Goal: Information Seeking & Learning: Find contact information

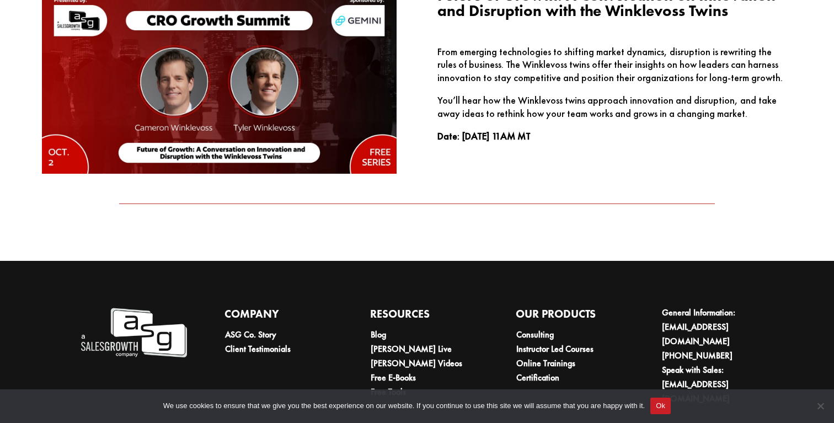
scroll to position [1834, 0]
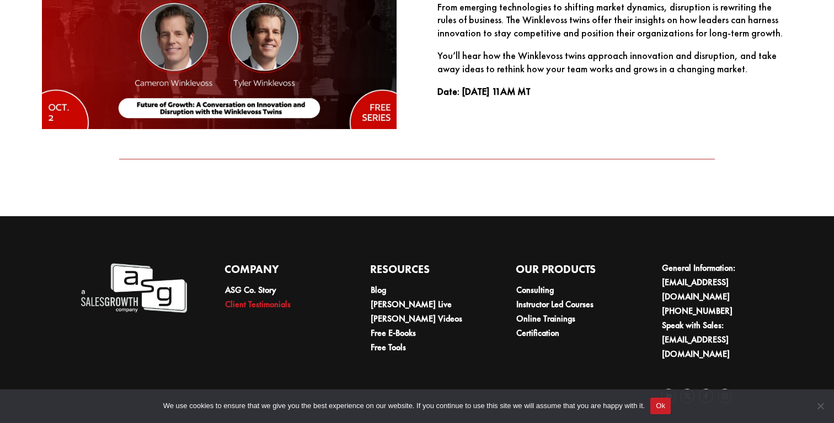
click at [279, 306] on link "Client Testimonials" at bounding box center [258, 304] width 66 height 12
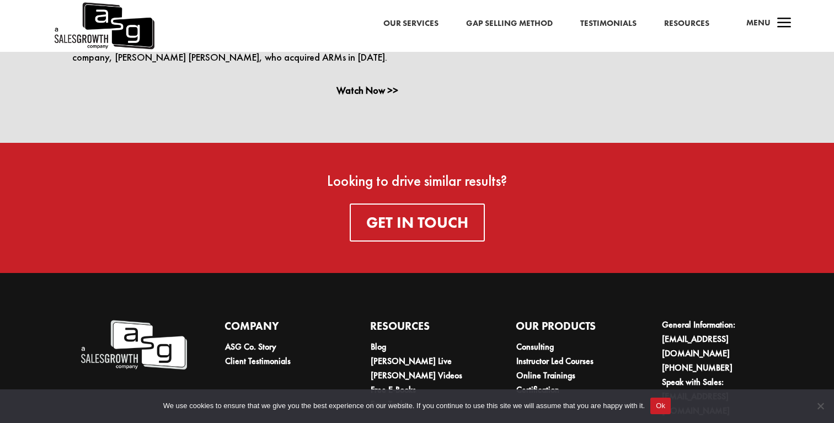
scroll to position [2270, 0]
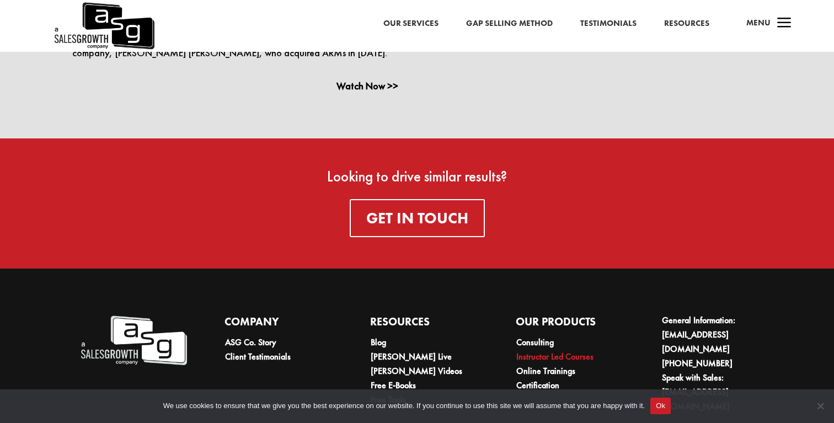
click at [530, 351] on link "Instructor Led Courses" at bounding box center [554, 357] width 77 height 12
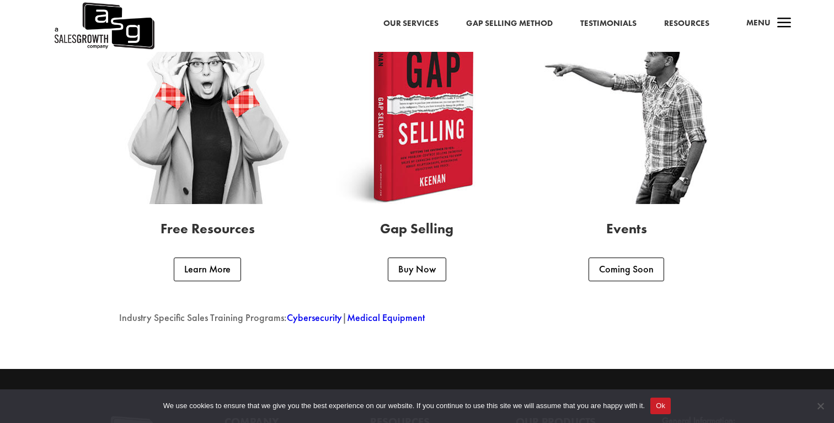
scroll to position [2891, 0]
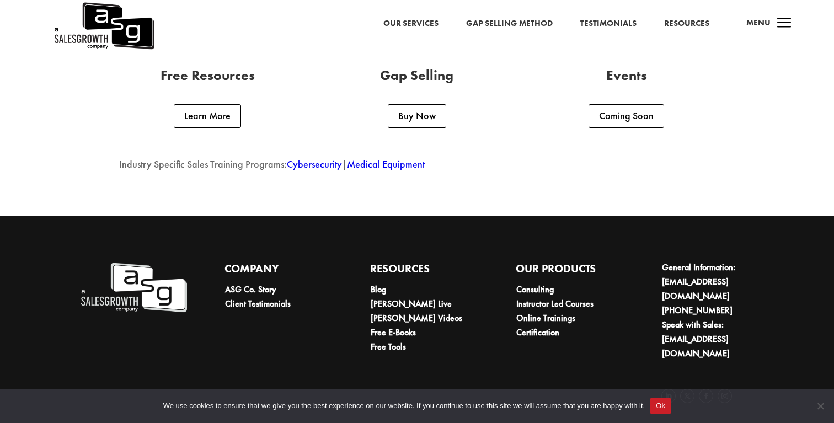
click at [767, 21] on span "Menu" at bounding box center [758, 22] width 24 height 11
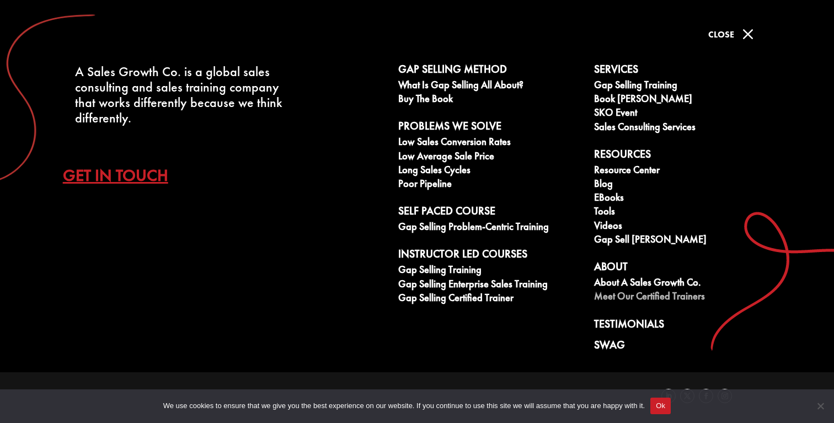
click at [644, 295] on link "Meet our Certified Trainers" at bounding box center [686, 298] width 184 height 14
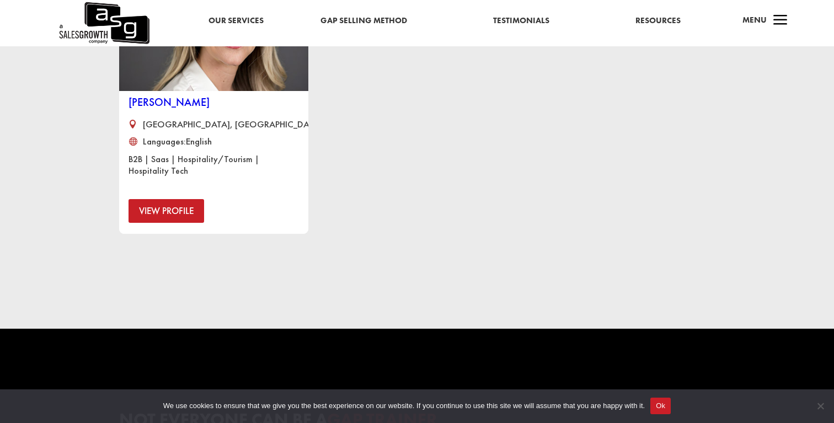
scroll to position [843, 0]
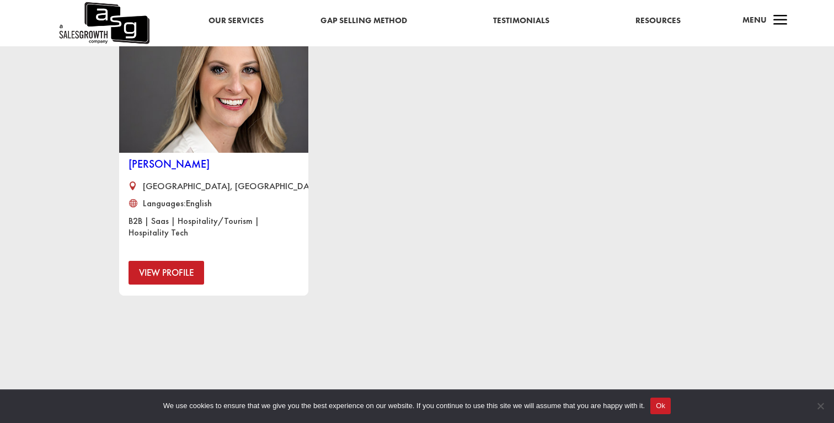
click at [183, 273] on link "View Profile" at bounding box center [167, 273] width 76 height 24
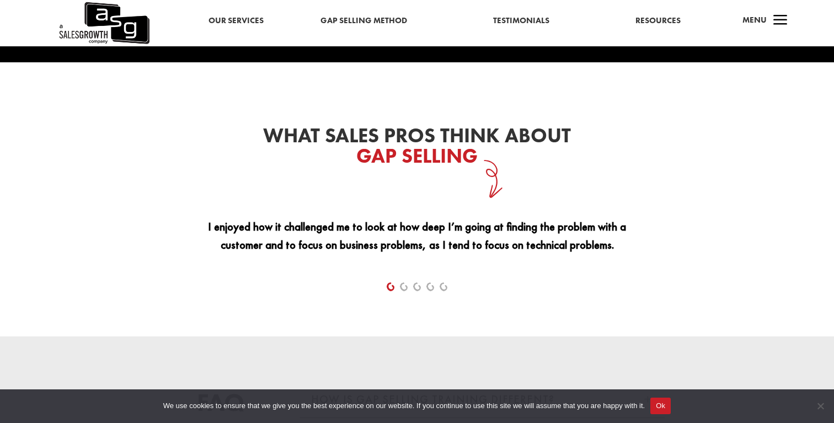
scroll to position [1584, 0]
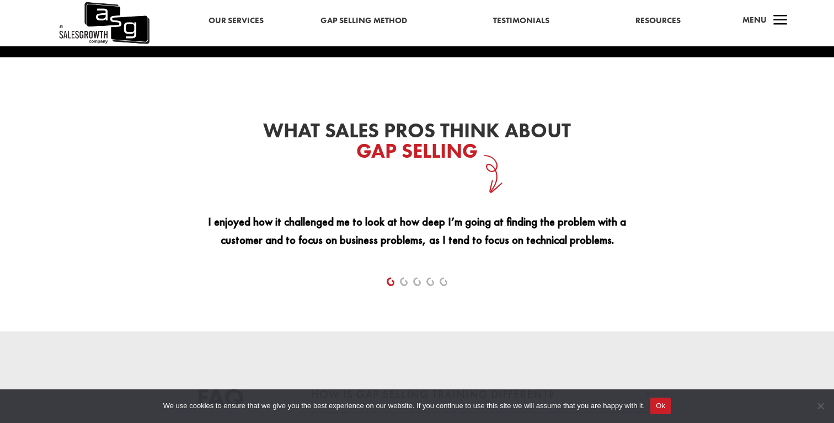
click at [307, 211] on div "I enjoyed how it challenged me to look at how deep I’m going at finding the pro…" at bounding box center [416, 229] width 459 height 56
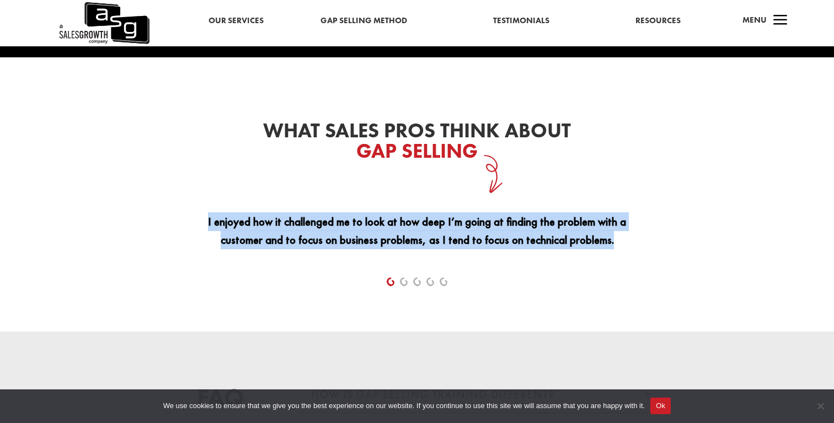
click at [307, 211] on div "I enjoyed how it challenged me to look at how deep I’m going at finding the pro…" at bounding box center [416, 229] width 459 height 56
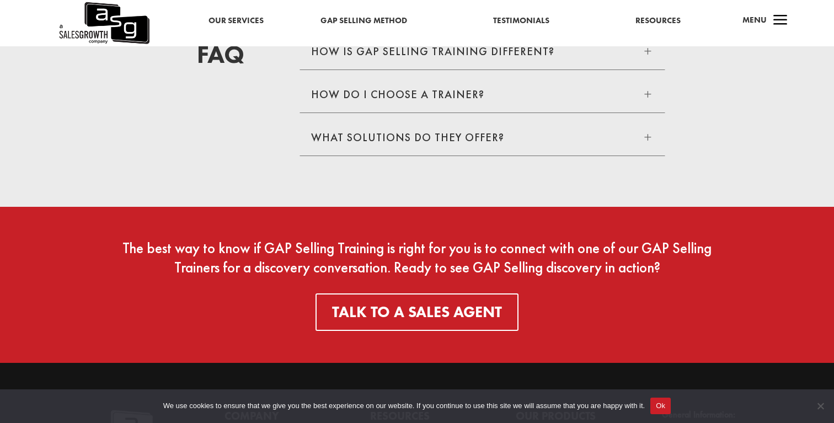
scroll to position [2032, 0]
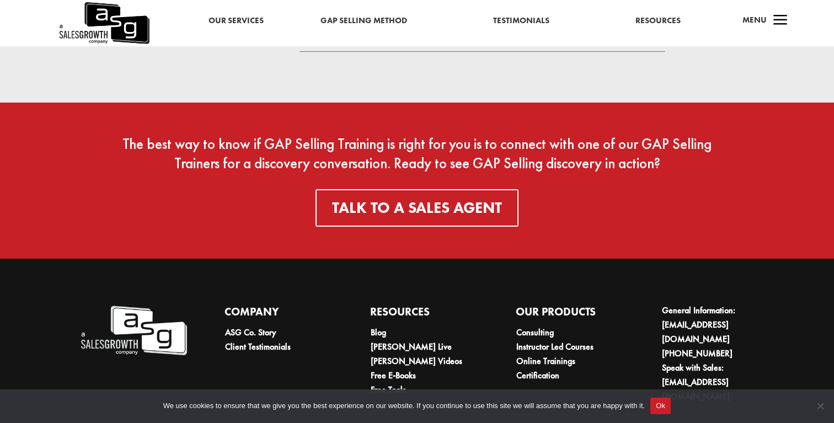
click at [372, 142] on span "The best way to know if GAP Selling Training is right for you is to connect wit…" at bounding box center [416, 153] width 589 height 39
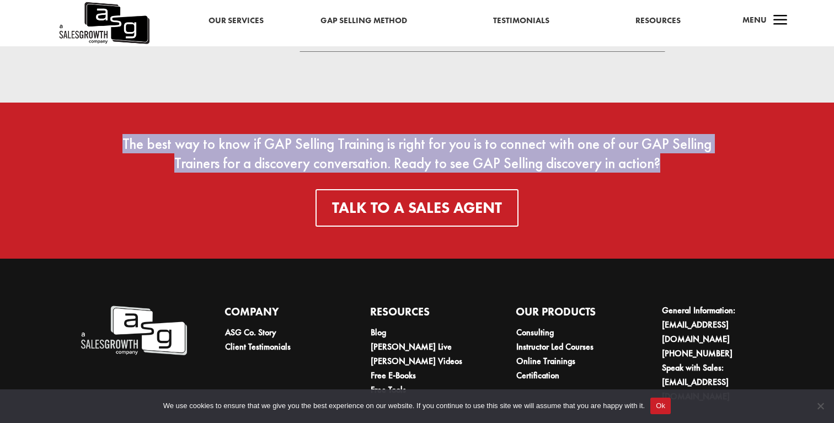
click at [372, 142] on span "The best way to know if GAP Selling Training is right for you is to connect wit…" at bounding box center [416, 153] width 589 height 39
